Goal: Check status: Check status

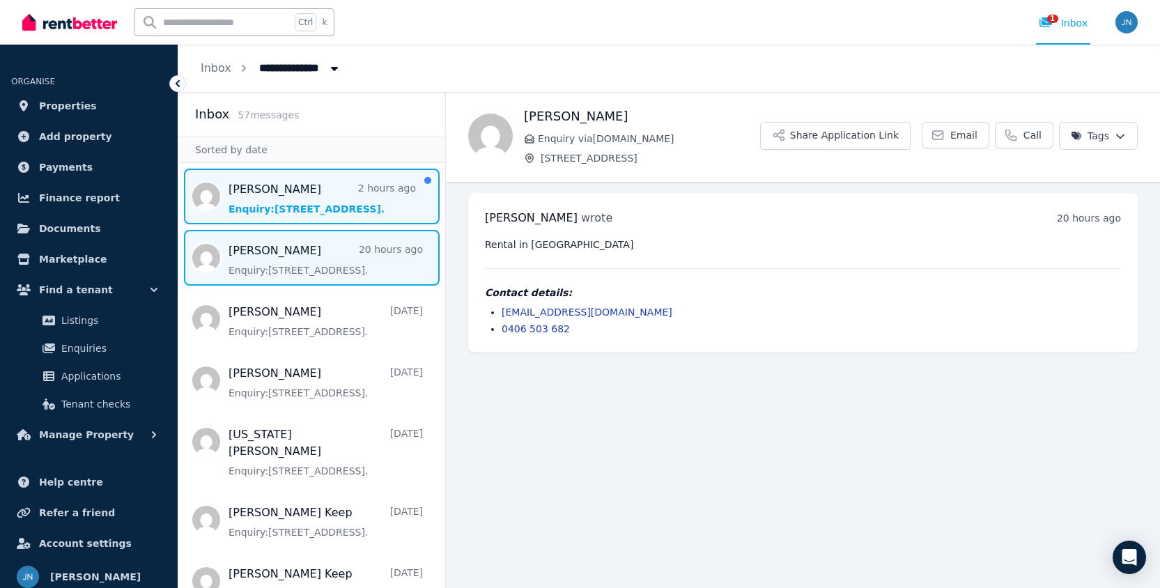
click at [365, 205] on span "Message list" at bounding box center [311, 197] width 267 height 56
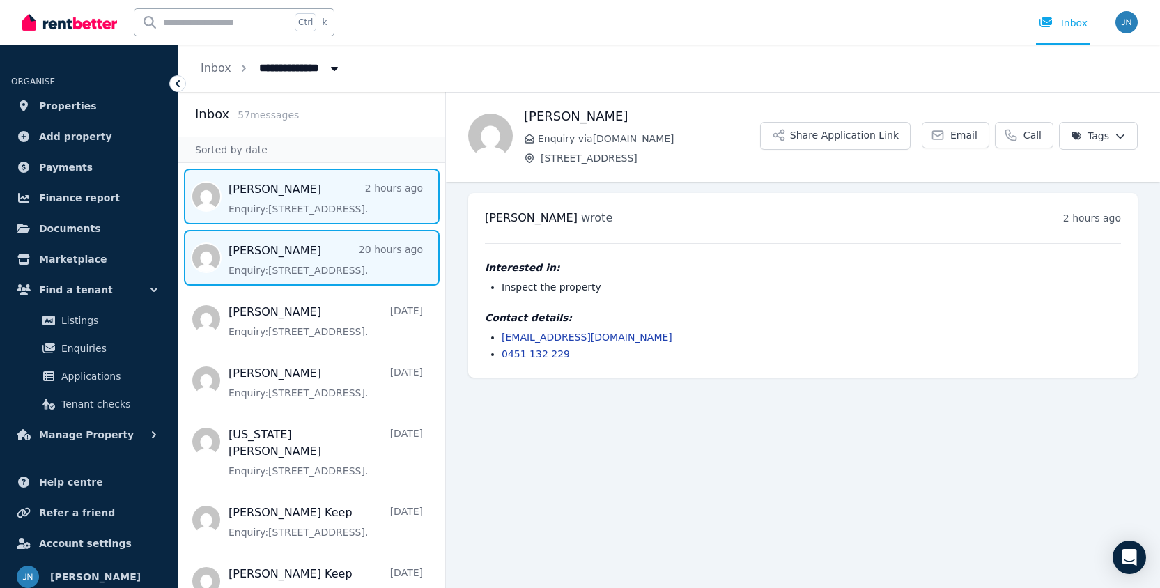
click at [277, 278] on span "Message list" at bounding box center [311, 258] width 267 height 56
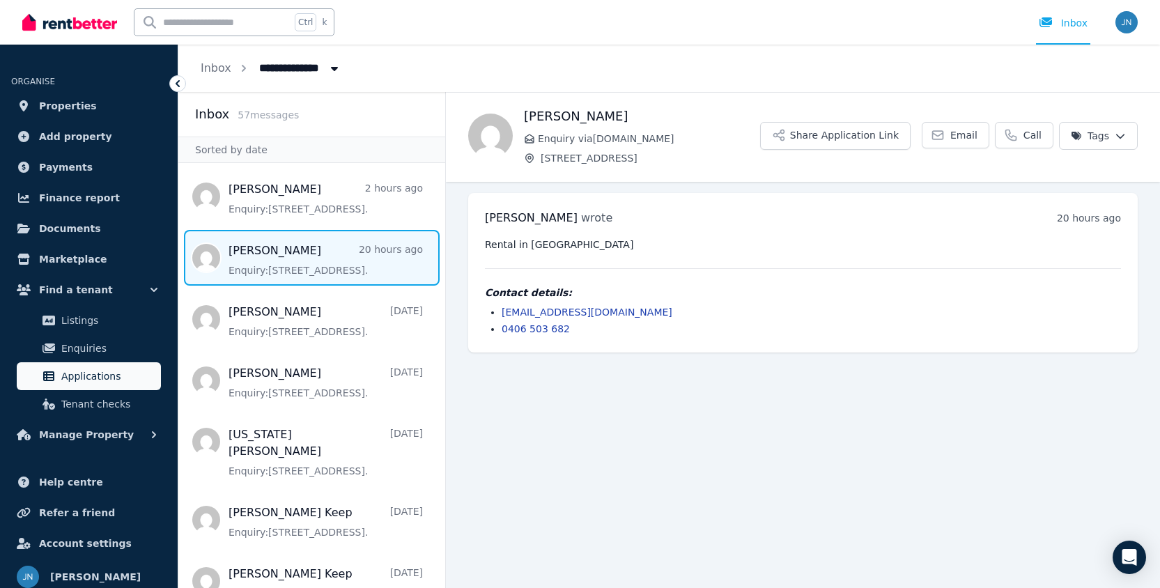
click at [98, 378] on span "Applications" at bounding box center [108, 376] width 94 height 17
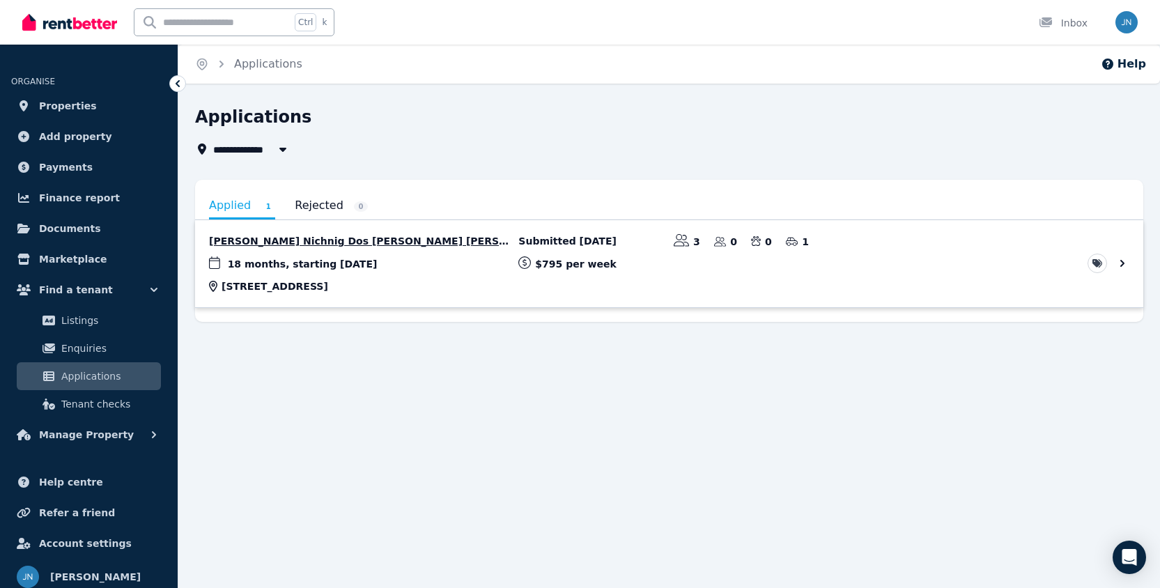
click at [410, 240] on link "View application: Rafael Nichnig Dos Santos, Akanksha Akanksha, and Leiluce Gue…" at bounding box center [669, 263] width 948 height 87
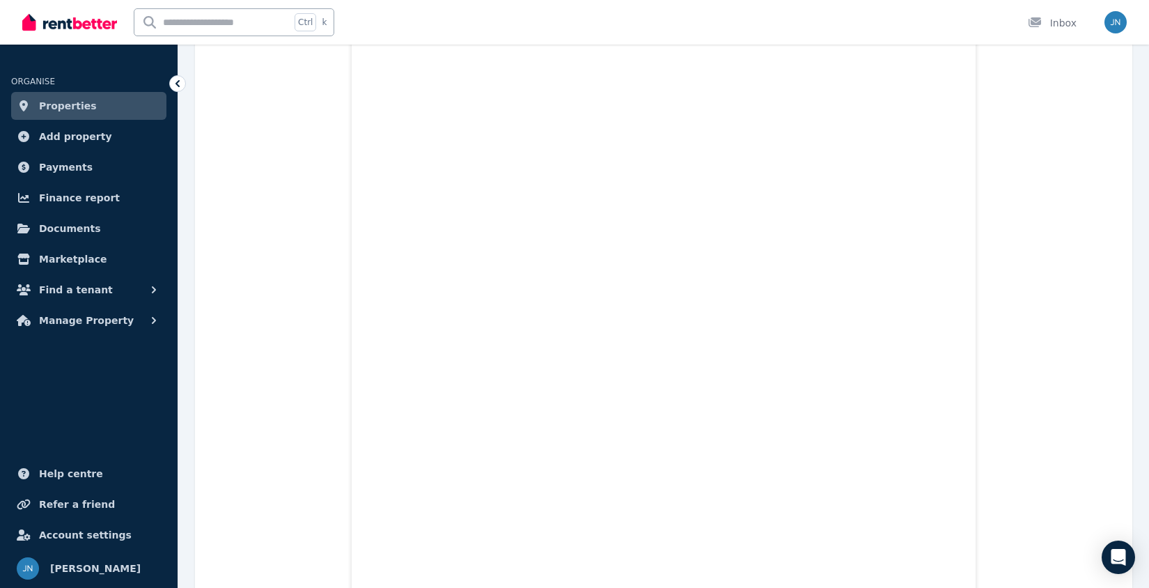
scroll to position [1811, 0]
